Goal: Information Seeking & Learning: Learn about a topic

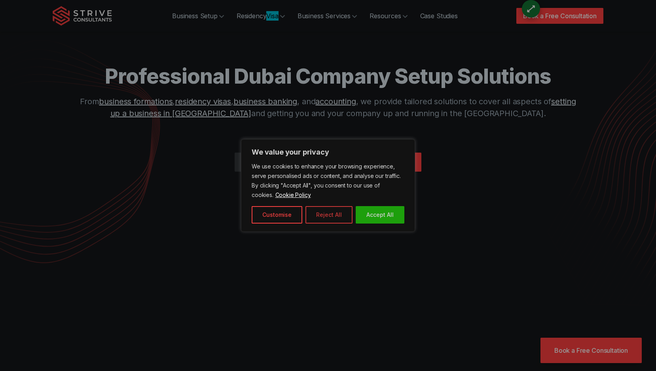
drag, startPoint x: 185, startPoint y: 206, endPoint x: 351, endPoint y: 209, distance: 165.9
click at [185, 206] on div at bounding box center [328, 185] width 656 height 371
click at [389, 213] on button "Accept All" at bounding box center [380, 214] width 49 height 17
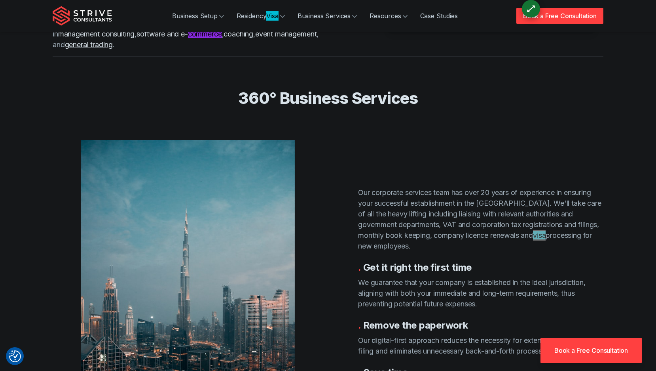
scroll to position [1386, 0]
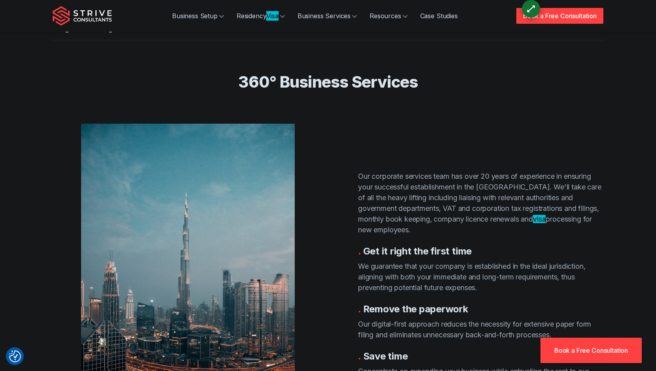
click at [0, 184] on section "360° Business Services Our corporate services team has over 20 years of experie…" at bounding box center [328, 258] width 656 height 436
drag, startPoint x: 408, startPoint y: 185, endPoint x: 494, endPoint y: 185, distance: 85.5
click at [494, 185] on p "Our corporate services team has over 20 years of experience in ensuring your su…" at bounding box center [480, 203] width 245 height 64
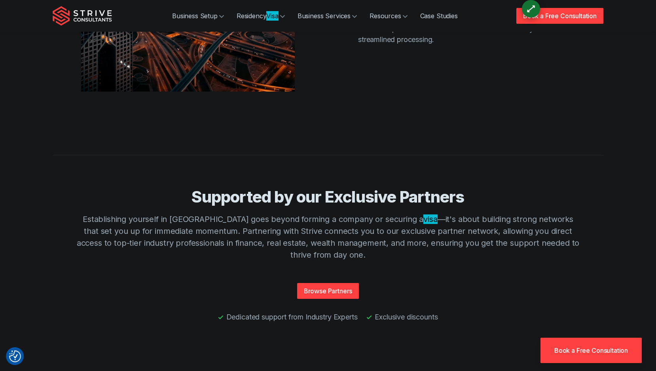
scroll to position [3019, 0]
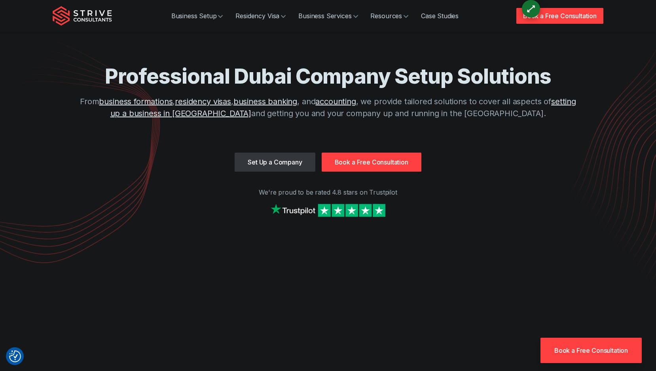
click at [222, 153] on div "Set Up a Company Book a Free Consultation" at bounding box center [328, 161] width 551 height 19
click at [243, 166] on link "Set Up a Company" at bounding box center [275, 161] width 80 height 19
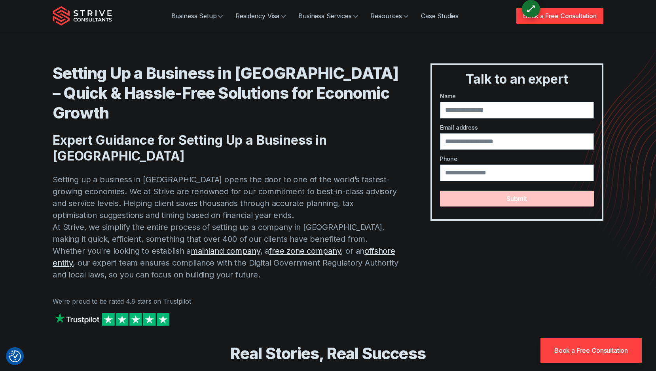
scroll to position [3698, 0]
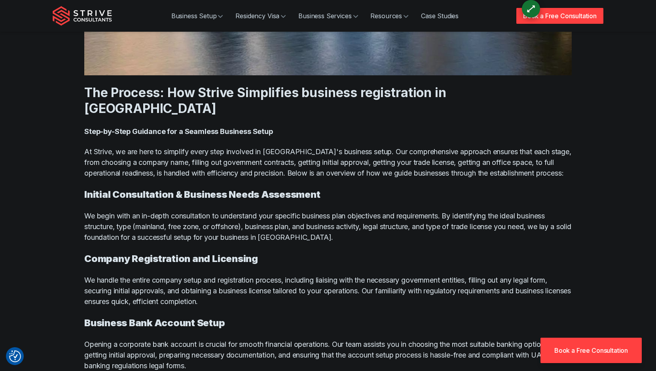
click at [201, 274] on p "We handle the entire company setup and registration process, including liaising…" at bounding box center [328, 290] width 488 height 32
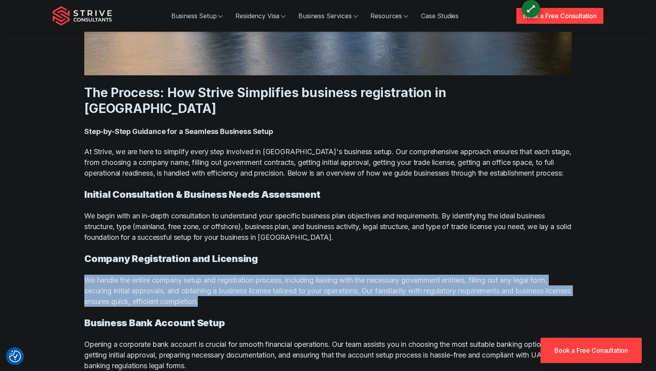
click at [201, 274] on p "We handle the entire company setup and registration process, including liaising…" at bounding box center [328, 290] width 488 height 32
click at [308, 274] on p "We handle the entire company setup and registration process, including liaising…" at bounding box center [328, 290] width 488 height 32
